Goal: Check status: Check status

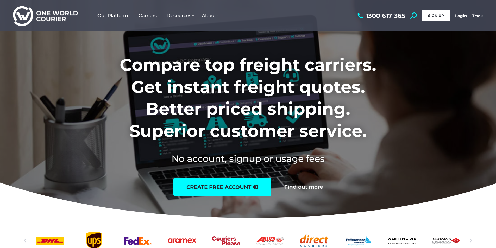
click at [439, 17] on span "SIGN UP" at bounding box center [436, 15] width 16 height 5
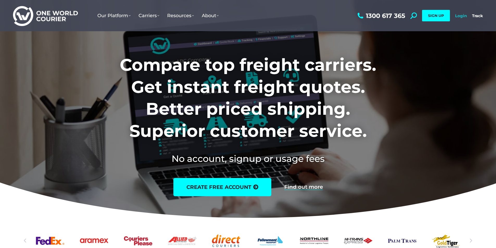
click at [460, 15] on link "Login" at bounding box center [461, 15] width 12 height 5
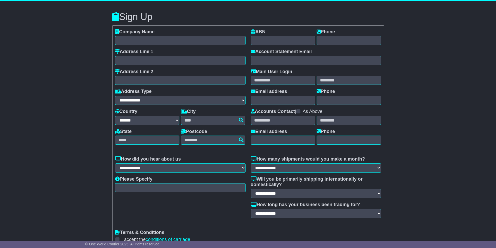
select select "**"
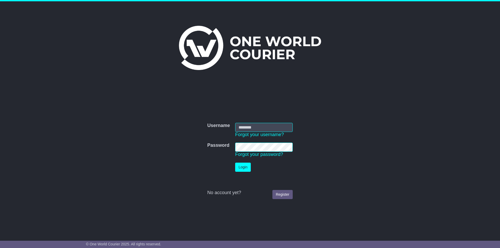
type input "**********"
click at [247, 168] on button "Login" at bounding box center [243, 167] width 16 height 9
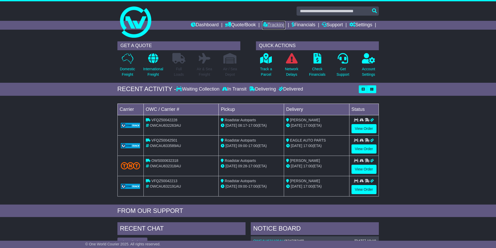
click at [275, 24] on link "Tracking" at bounding box center [273, 25] width 23 height 9
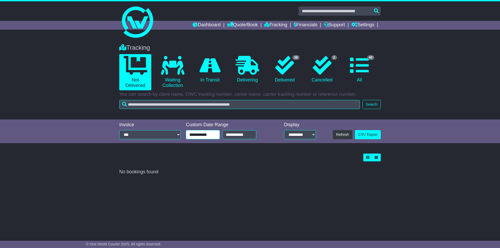
click at [203, 136] on input "**********" at bounding box center [203, 134] width 34 height 9
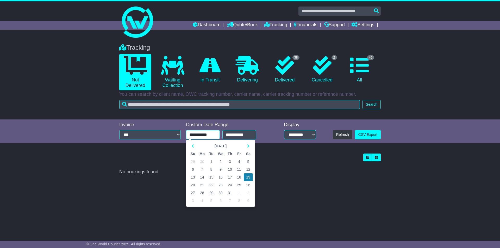
click at [210, 161] on td "1" at bounding box center [211, 162] width 9 height 8
type input "**********"
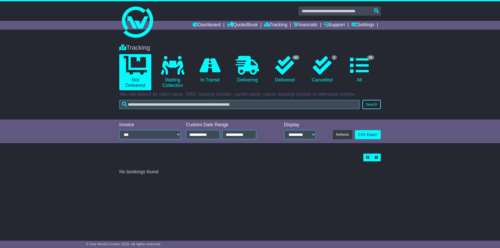
click at [375, 104] on button "Search" at bounding box center [371, 104] width 18 height 9
click at [289, 78] on link "62 Delivered" at bounding box center [285, 69] width 32 height 31
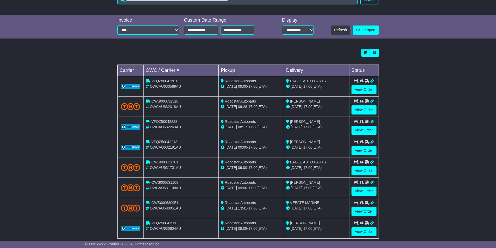
scroll to position [137, 0]
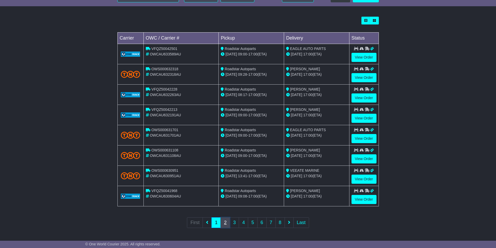
click at [225, 223] on link "2" at bounding box center [224, 222] width 9 height 11
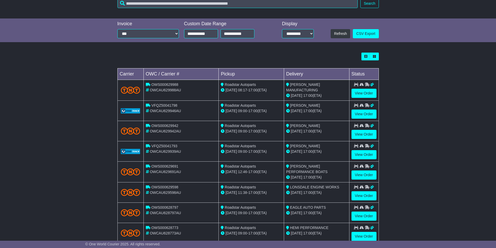
scroll to position [137, 0]
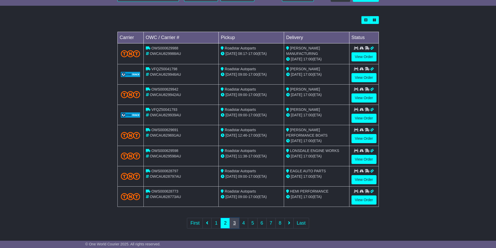
click at [233, 222] on link "3" at bounding box center [233, 223] width 9 height 11
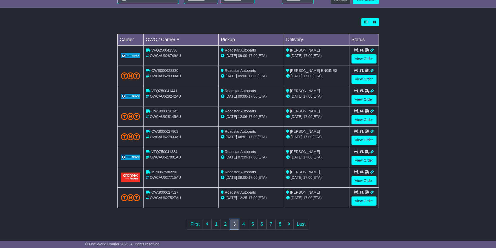
scroll to position [137, 0]
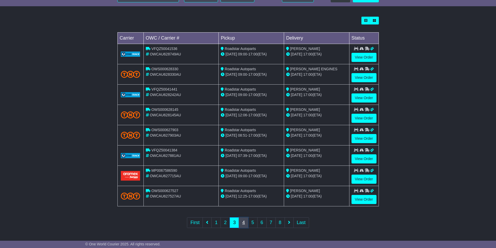
click at [243, 221] on link "4" at bounding box center [243, 222] width 9 height 11
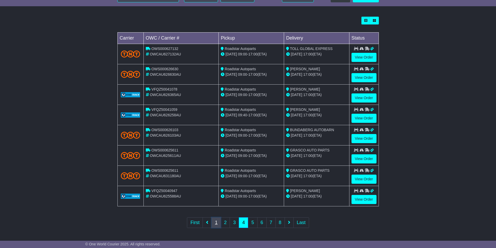
click at [212, 223] on link "1" at bounding box center [215, 222] width 9 height 11
click at [225, 224] on link "2" at bounding box center [224, 222] width 9 height 11
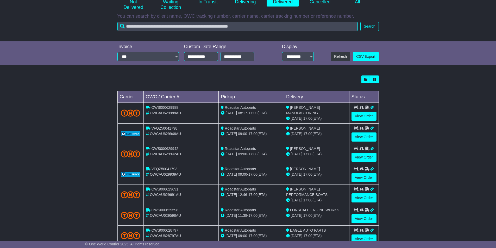
scroll to position [137, 0]
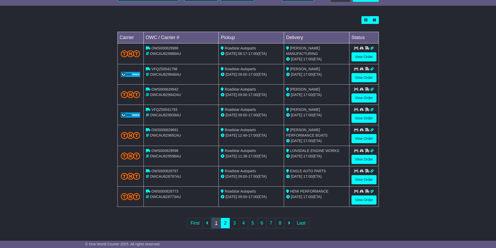
click at [216, 224] on link "1" at bounding box center [215, 223] width 9 height 11
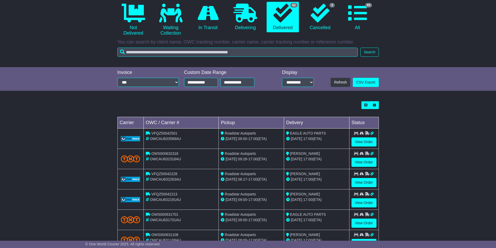
scroll to position [52, 0]
